Goal: Task Accomplishment & Management: Manage account settings

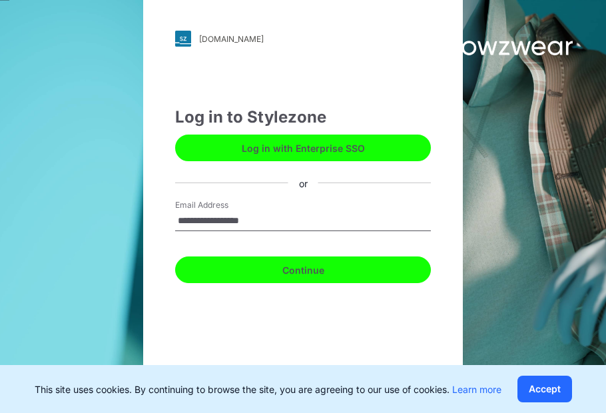
click at [306, 272] on button "Continue" at bounding box center [303, 269] width 256 height 27
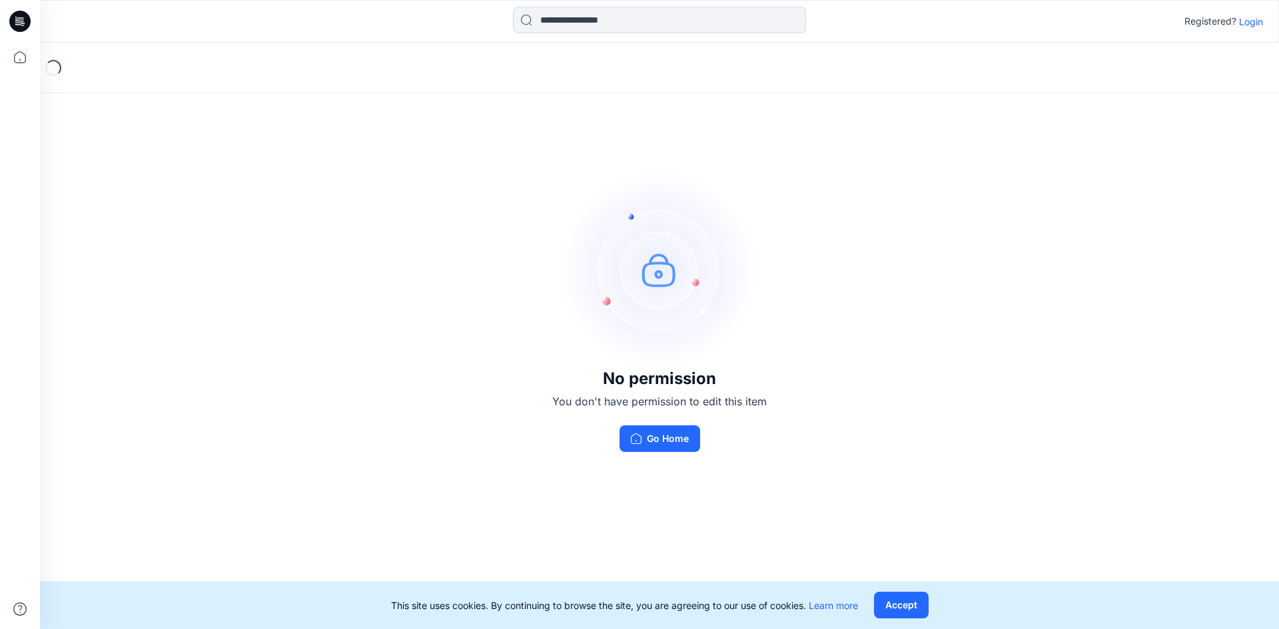
click at [23, 19] on icon at bounding box center [19, 21] width 21 height 21
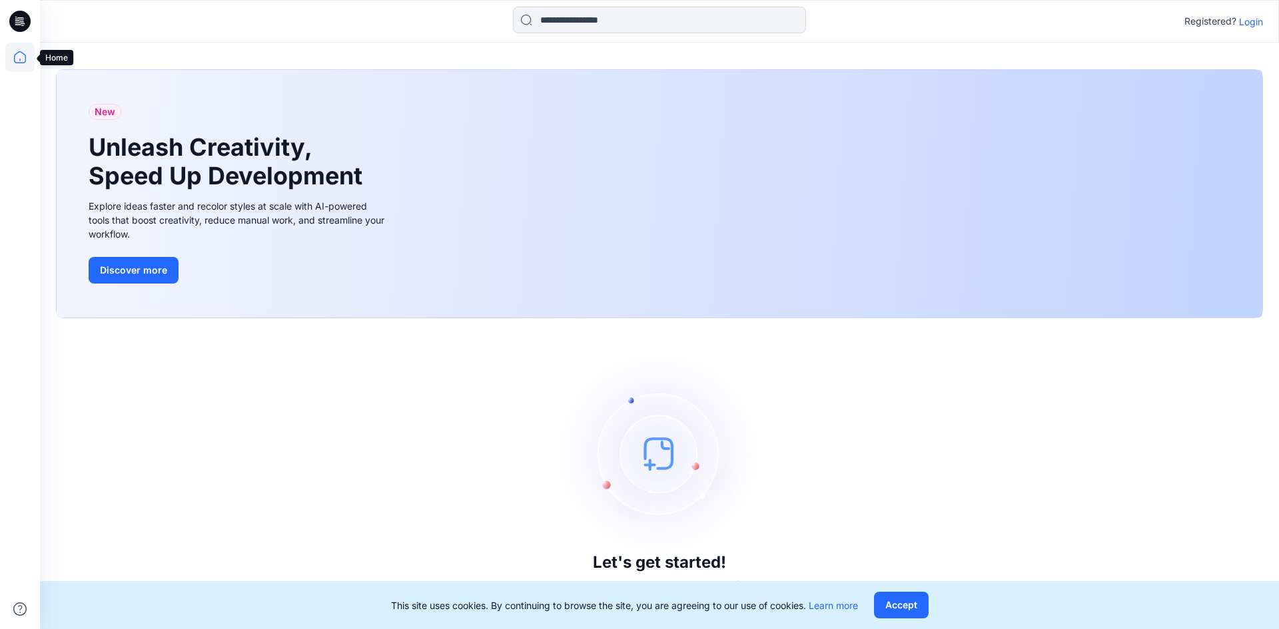
click at [13, 55] on icon at bounding box center [19, 57] width 29 height 29
click at [18, 21] on icon at bounding box center [19, 21] width 21 height 21
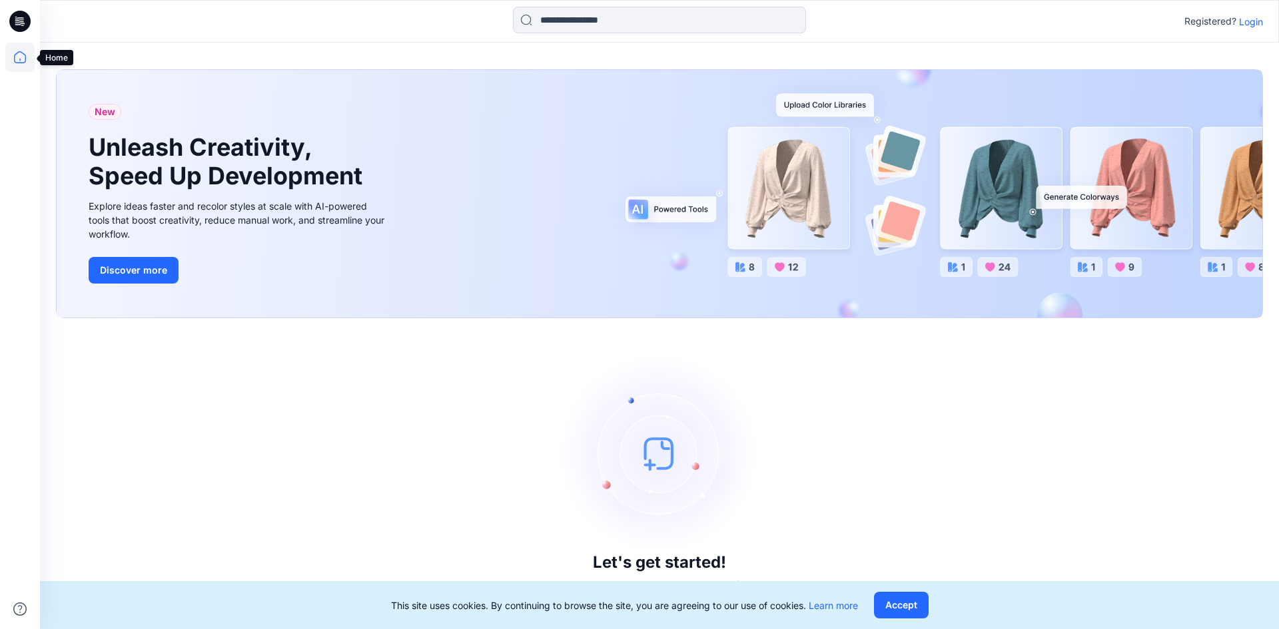
click at [19, 47] on icon at bounding box center [19, 57] width 29 height 29
click at [21, 17] on icon at bounding box center [19, 21] width 21 height 21
click at [19, 57] on icon at bounding box center [19, 57] width 29 height 29
click at [1255, 19] on p "Login" at bounding box center [1251, 22] width 24 height 14
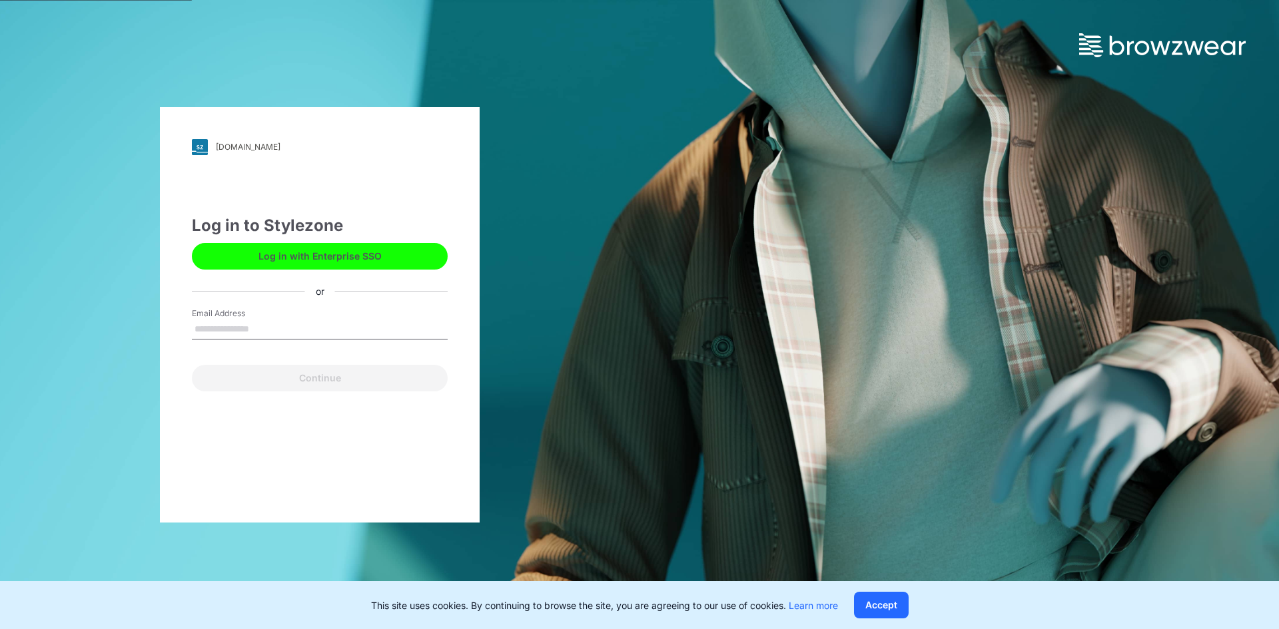
click at [324, 330] on input "Email Address" at bounding box center [320, 330] width 256 height 20
type input "**********"
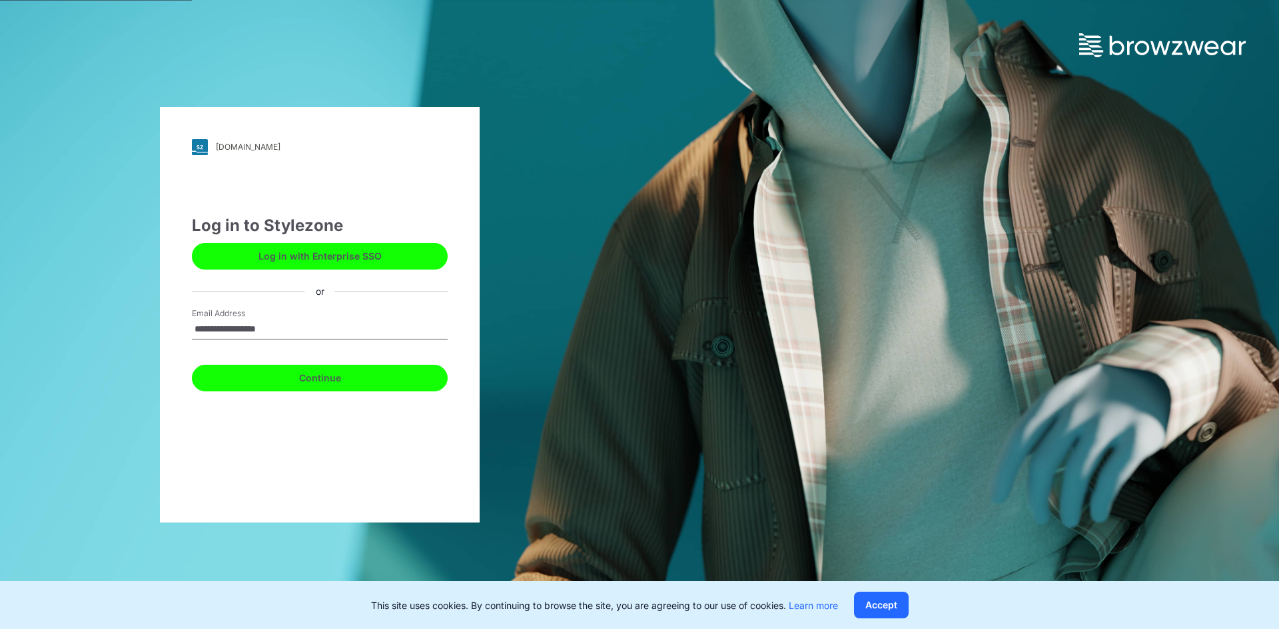
click at [315, 377] on button "Continue" at bounding box center [320, 378] width 256 height 27
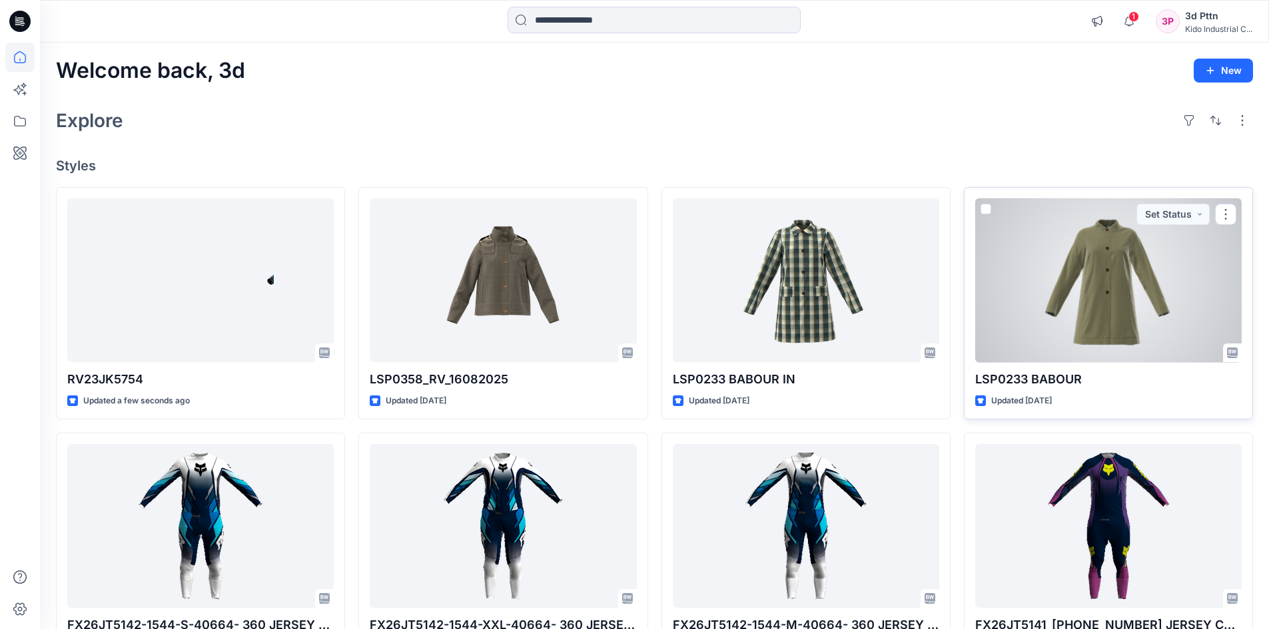
click at [1141, 296] on div at bounding box center [1108, 280] width 266 height 164
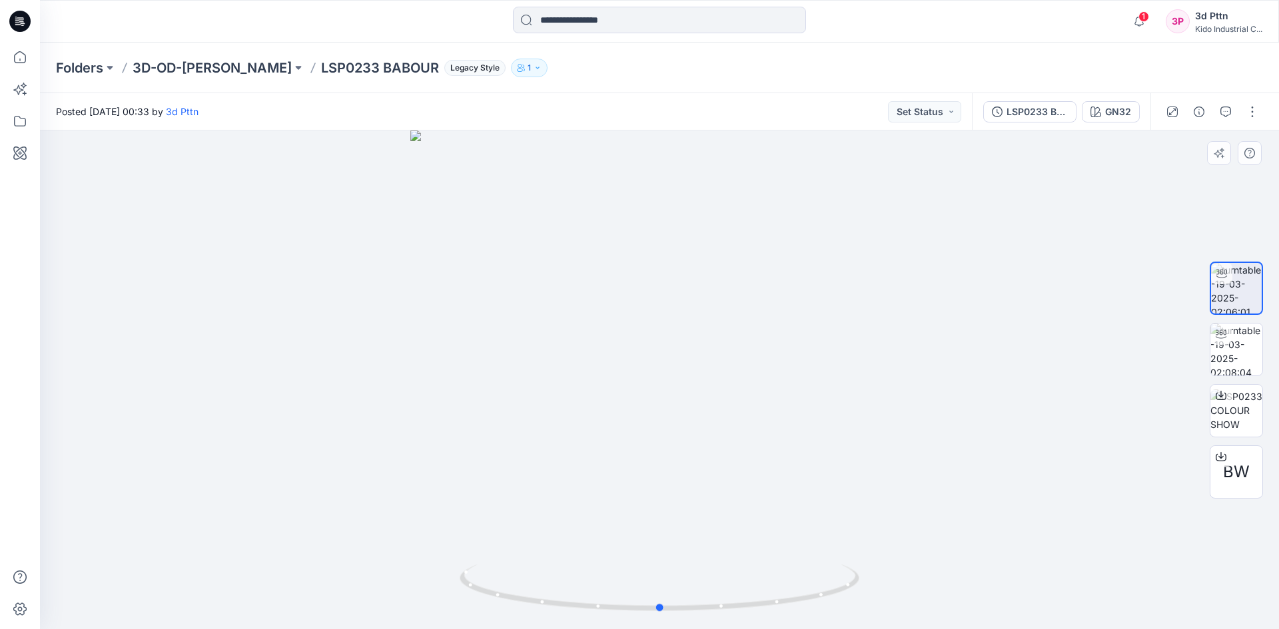
drag, startPoint x: 859, startPoint y: 585, endPoint x: 860, endPoint y: 621, distance: 36.6
click at [860, 621] on div at bounding box center [659, 380] width 1239 height 499
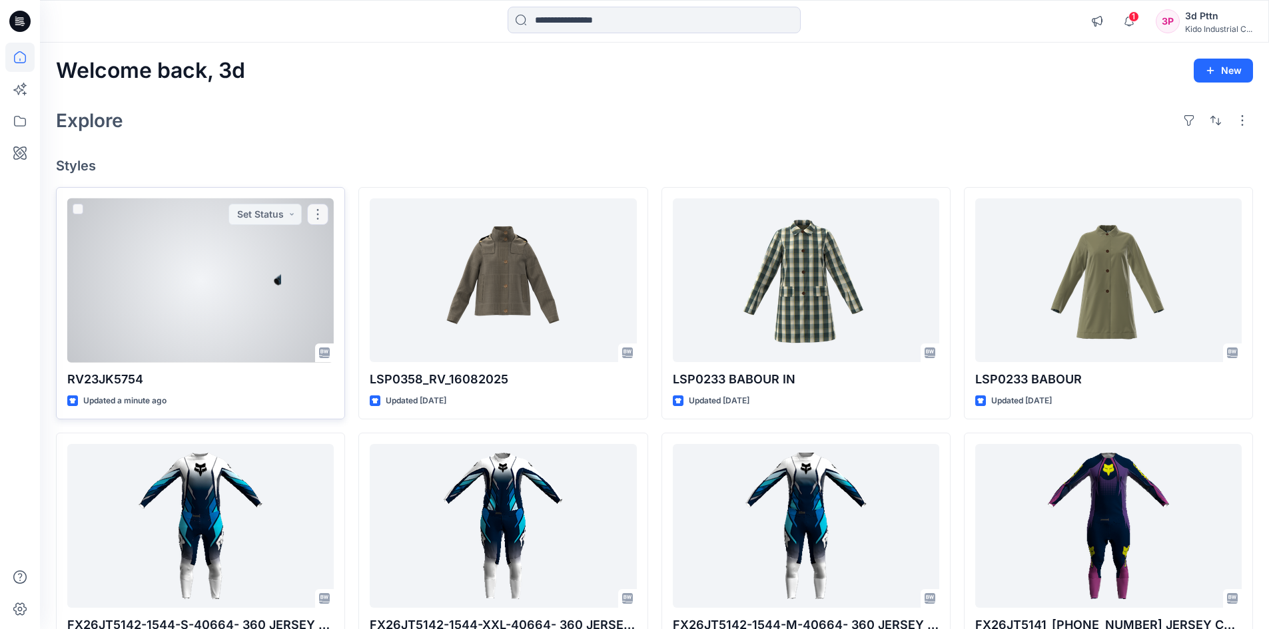
click at [214, 254] on div at bounding box center [200, 280] width 266 height 164
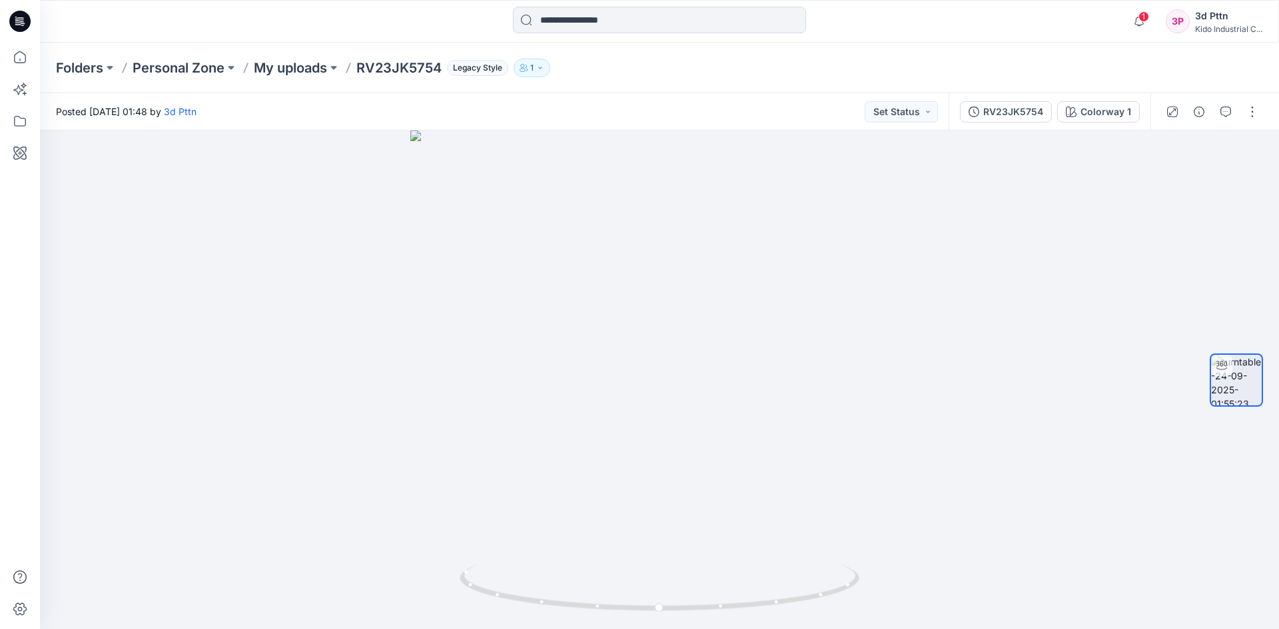
click at [1251, 124] on div at bounding box center [1211, 111] width 123 height 37
click at [1251, 116] on button "button" at bounding box center [1251, 111] width 21 height 21
click at [1209, 139] on button "Edit" at bounding box center [1196, 143] width 123 height 25
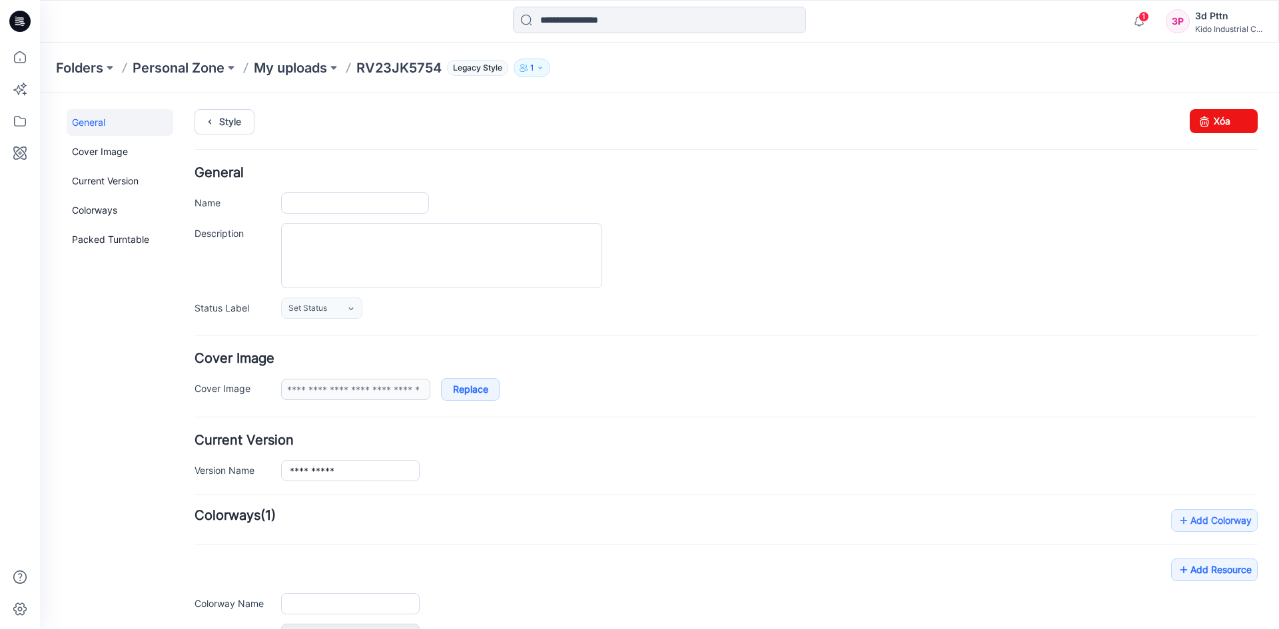
type input "**********"
drag, startPoint x: 1207, startPoint y: 125, endPoint x: 755, endPoint y: 158, distance: 453.4
click at [1207, 125] on link "Xóa" at bounding box center [1223, 121] width 68 height 24
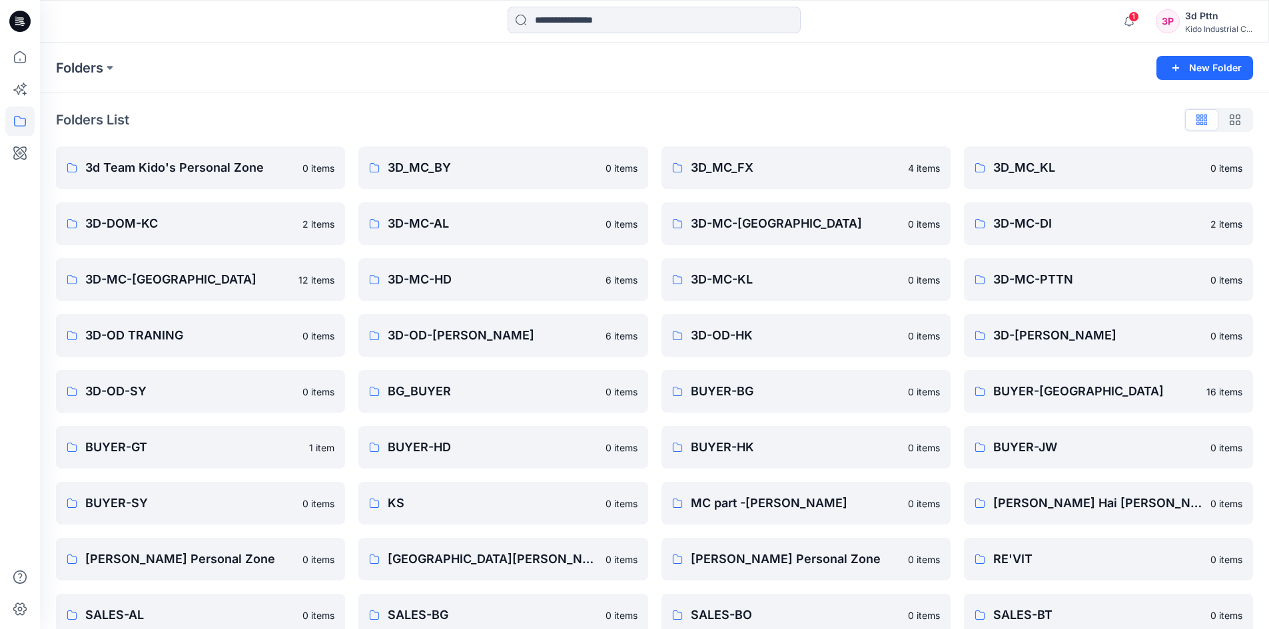
click at [21, 13] on icon at bounding box center [19, 21] width 21 height 21
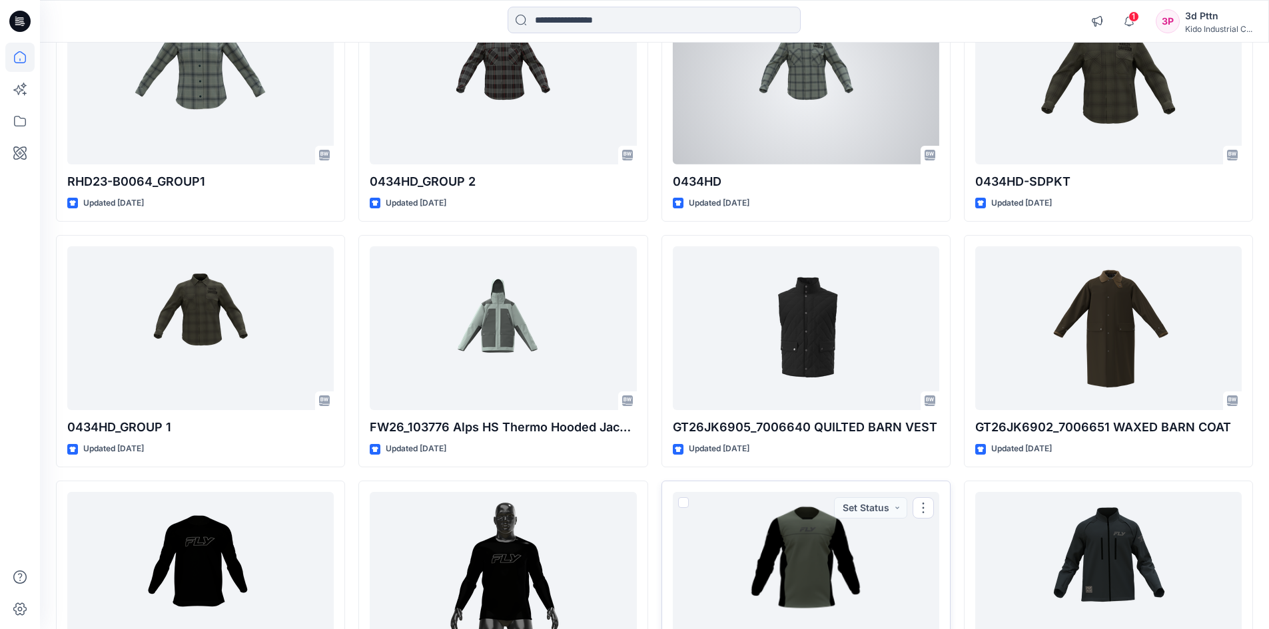
scroll to position [2359, 0]
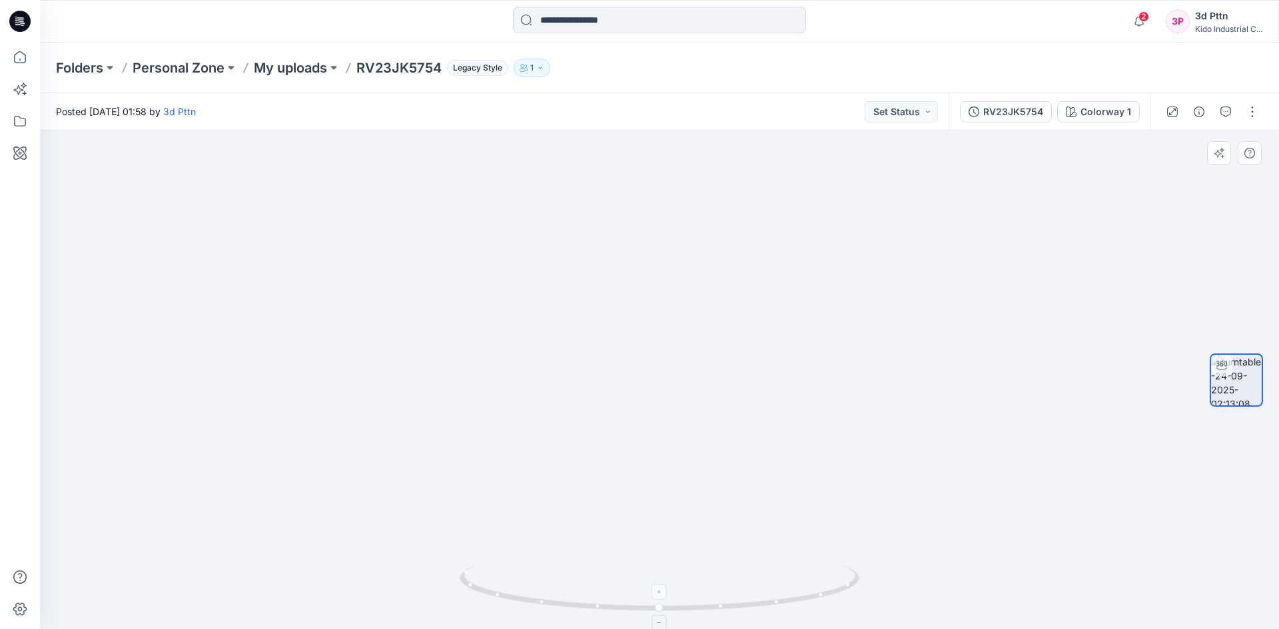
drag, startPoint x: 864, startPoint y: 497, endPoint x: 858, endPoint y: 585, distance: 88.1
drag, startPoint x: 855, startPoint y: 590, endPoint x: 853, endPoint y: 615, distance: 25.4
click at [615, 412] on div at bounding box center [660, 596] width 400 height 67
